Goal: Information Seeking & Learning: Learn about a topic

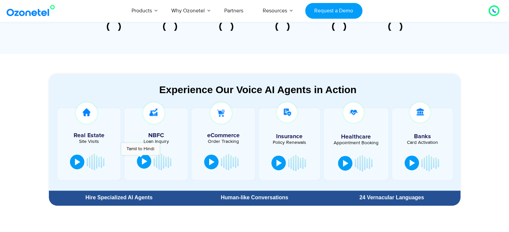
scroll to position [374, 0]
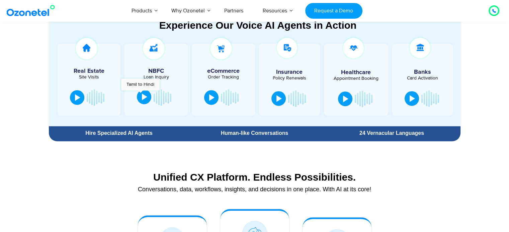
click at [140, 94] on button at bounding box center [144, 97] width 14 height 15
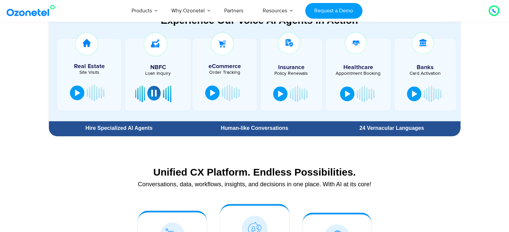
scroll to position [384, 0]
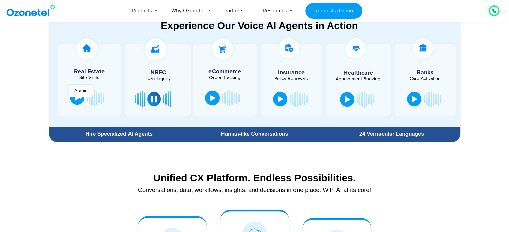
click at [77, 98] on div at bounding box center [77, 97] width 5 height 7
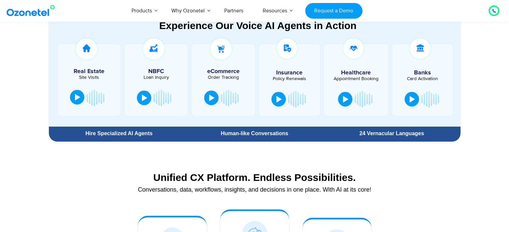
click at [77, 97] on div at bounding box center [77, 97] width 5 height 7
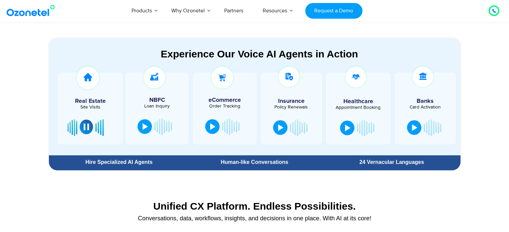
scroll to position [358, 0]
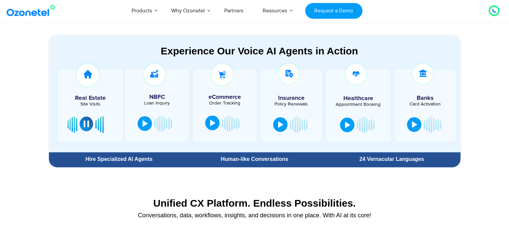
click at [210, 122] on div at bounding box center [212, 123] width 5 height 7
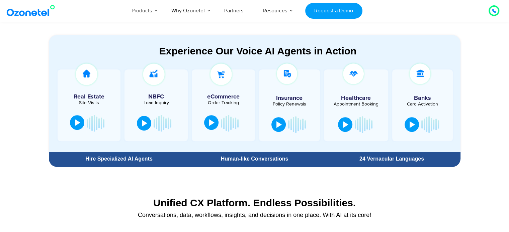
click at [210, 122] on div at bounding box center [211, 122] width 5 height 7
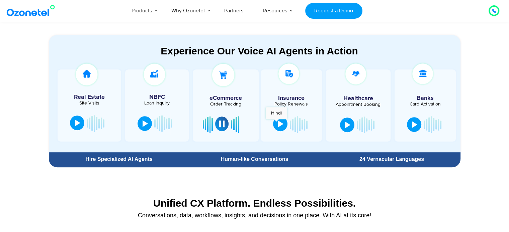
click at [278, 123] on div at bounding box center [280, 124] width 5 height 7
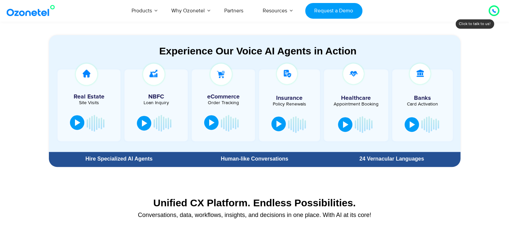
click at [276, 123] on div at bounding box center [278, 124] width 5 height 7
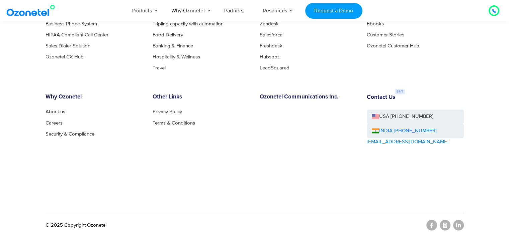
scroll to position [3700, 0]
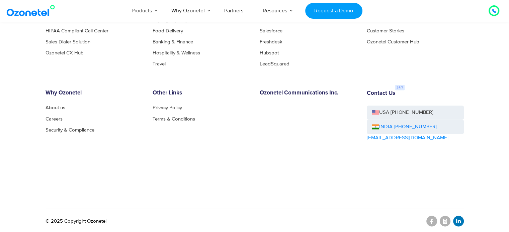
click at [458, 219] on icon at bounding box center [458, 221] width 5 height 5
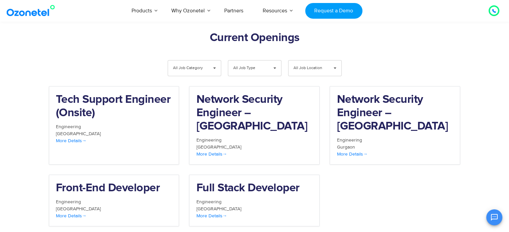
scroll to position [690, 0]
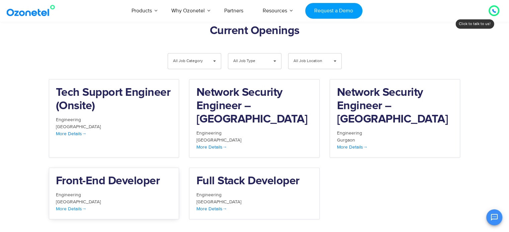
click at [128, 175] on h2 "Front-End Developer" at bounding box center [114, 181] width 116 height 13
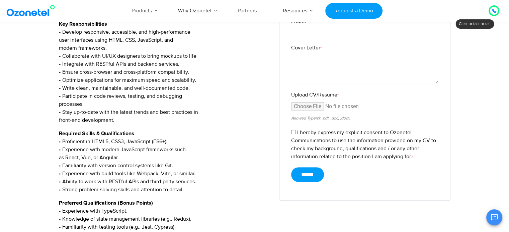
scroll to position [211, 0]
